Goal: Task Accomplishment & Management: Manage account settings

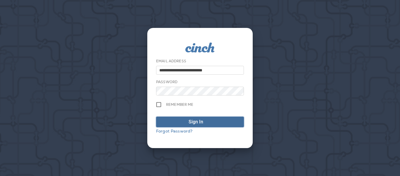
click at [185, 124] on span "Sign In" at bounding box center [199, 121] width 81 height 7
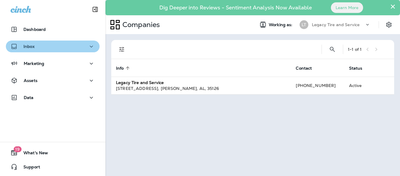
click at [62, 50] on div "Inbox" at bounding box center [53, 46] width 84 height 7
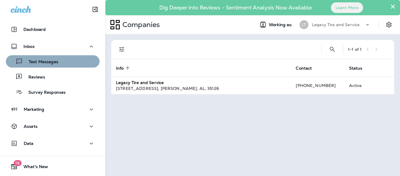
click at [57, 60] on p "Text Messages" at bounding box center [40, 62] width 35 height 6
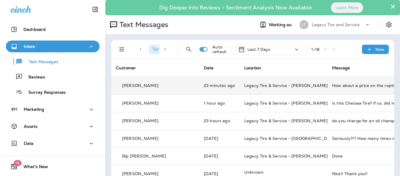
click at [157, 86] on div "[PERSON_NAME]" at bounding box center [155, 85] width 79 height 6
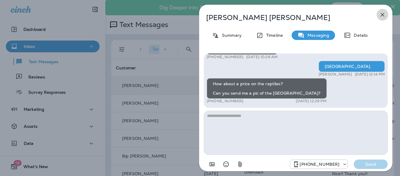
click at [381, 16] on icon "button" at bounding box center [382, 14] width 7 height 7
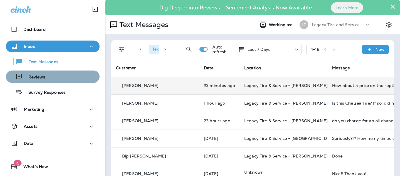
click at [57, 74] on div "Reviews" at bounding box center [52, 76] width 89 height 9
